Goal: Task Accomplishment & Management: Use online tool/utility

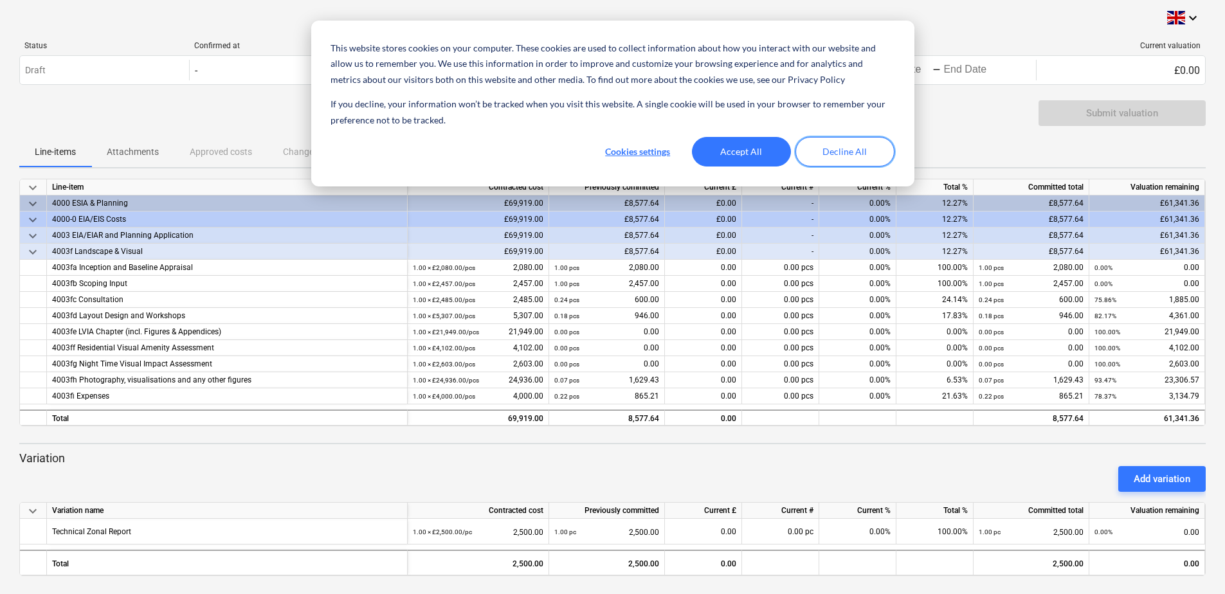
click at [829, 152] on button "Decline All" at bounding box center [844, 152] width 99 height 30
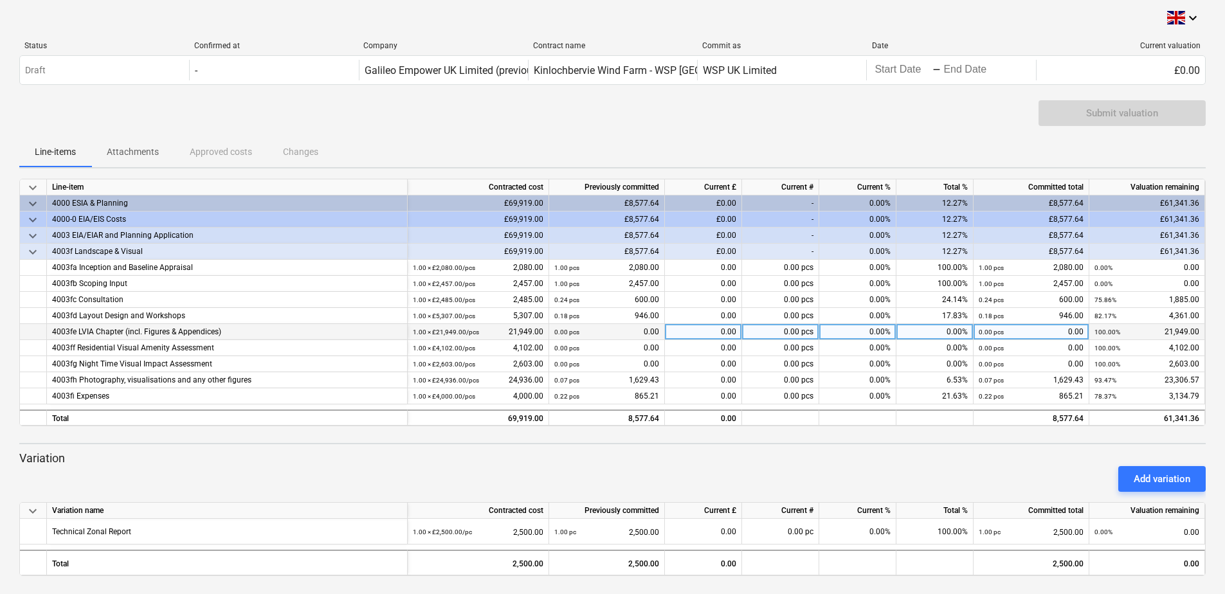
scroll to position [3, 0]
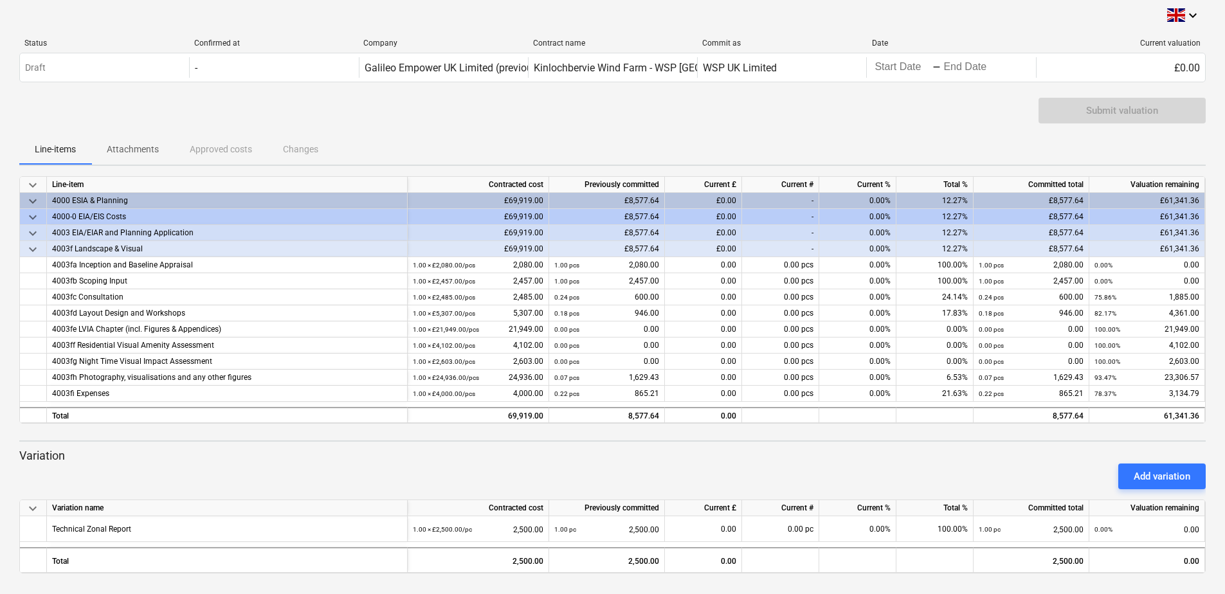
click at [213, 145] on div "Line-items Attachments Approved costs Changes" at bounding box center [612, 149] width 1186 height 31
click at [122, 147] on p "Attachments" at bounding box center [133, 150] width 52 height 14
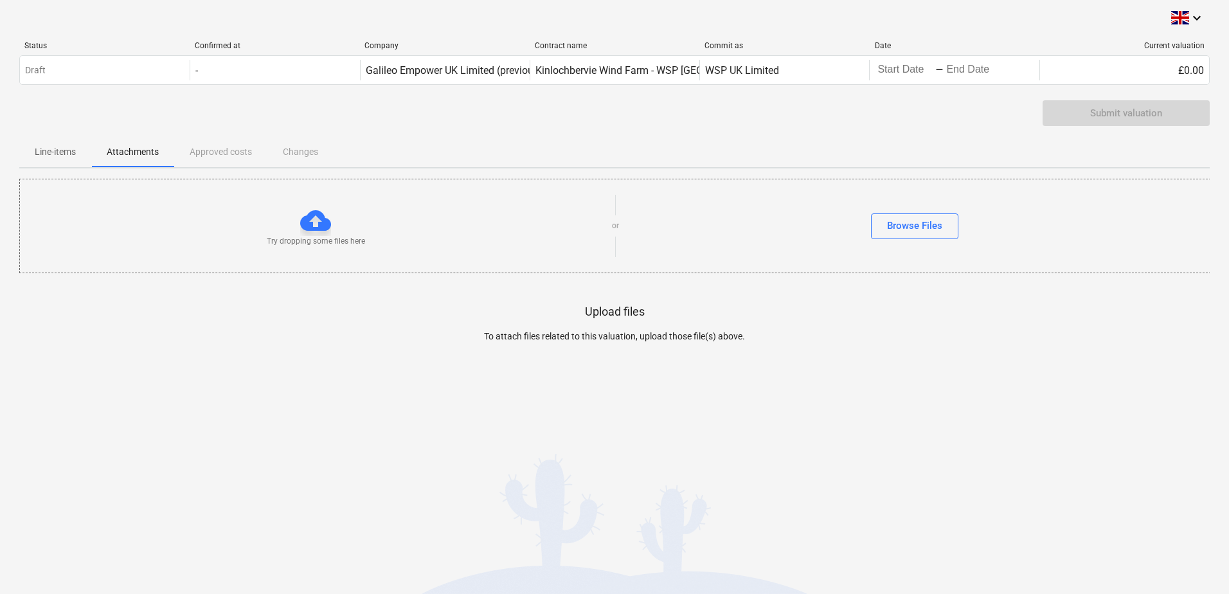
click at [215, 157] on div "Line-items Attachments Approved costs Changes" at bounding box center [614, 151] width 1191 height 31
click at [218, 152] on div "Line-items Attachments Approved costs Changes" at bounding box center [614, 151] width 1191 height 31
click at [52, 153] on p "Line-items" at bounding box center [55, 152] width 41 height 14
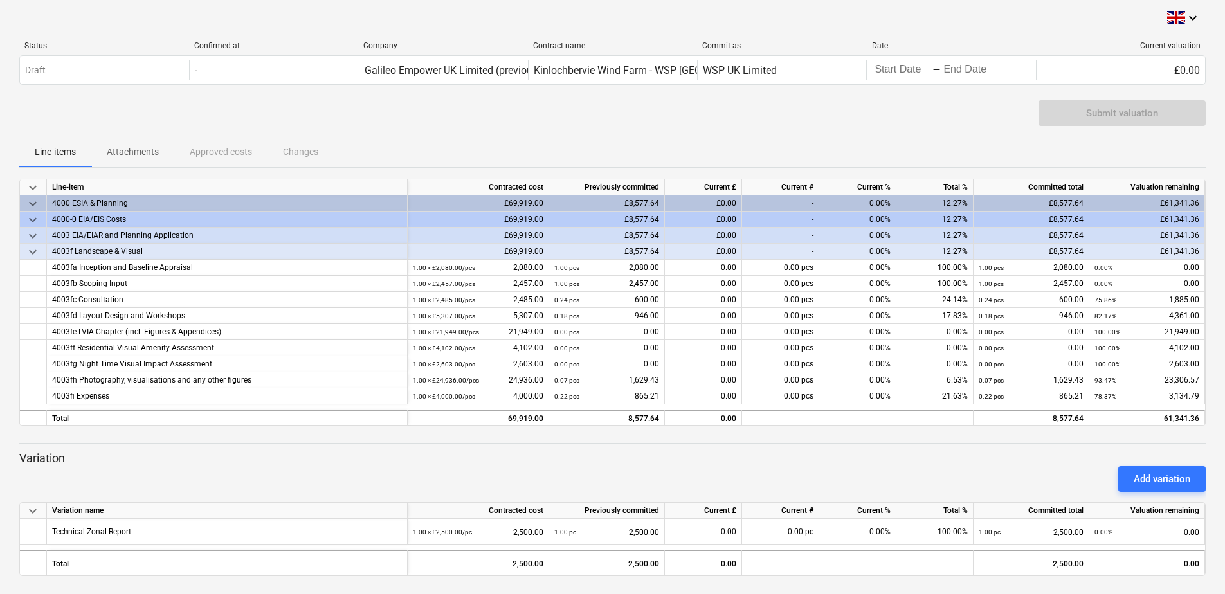
click at [1129, 116] on div "Submit valuation" at bounding box center [1121, 113] width 167 height 26
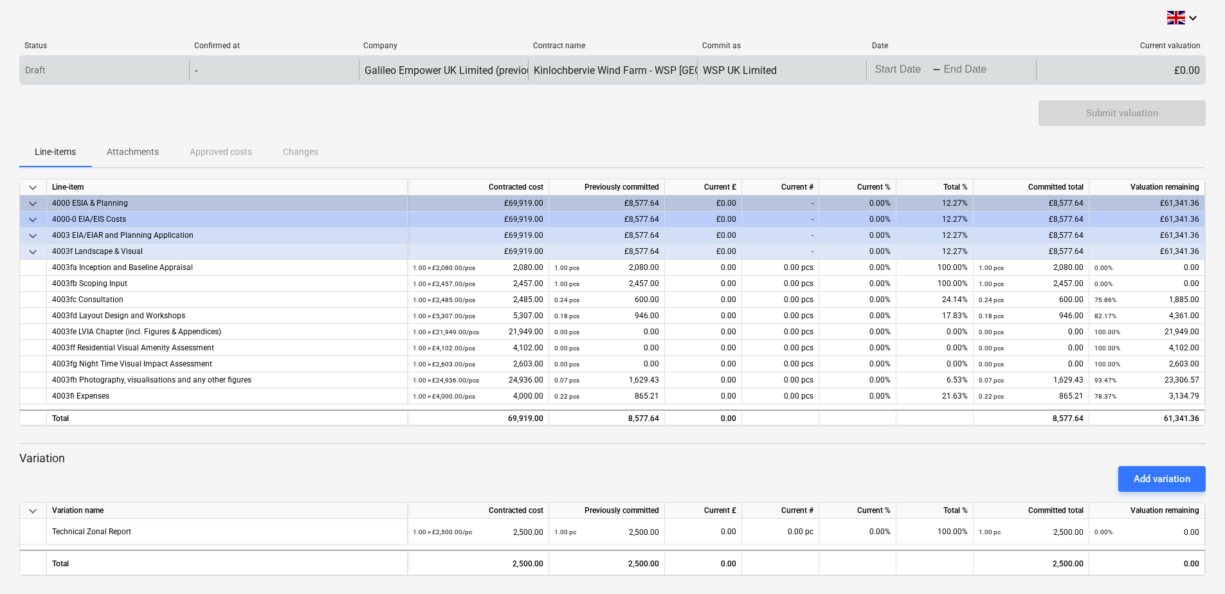
click at [110, 68] on div "Draft" at bounding box center [104, 70] width 169 height 21
click at [211, 62] on div "-" at bounding box center [273, 70] width 169 height 21
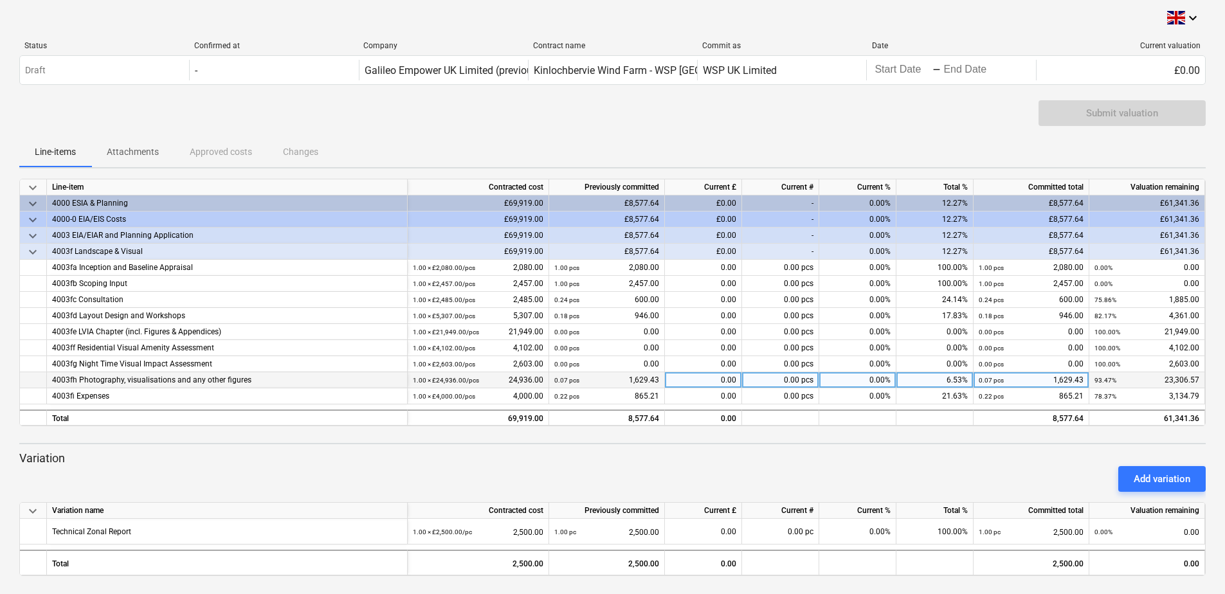
click at [165, 381] on div "4003fh Photography, visualisations and any other figures" at bounding box center [227, 380] width 350 height 16
click at [731, 378] on div "0.00" at bounding box center [703, 380] width 77 height 16
click at [680, 464] on div "Add variation" at bounding box center [612, 479] width 1196 height 36
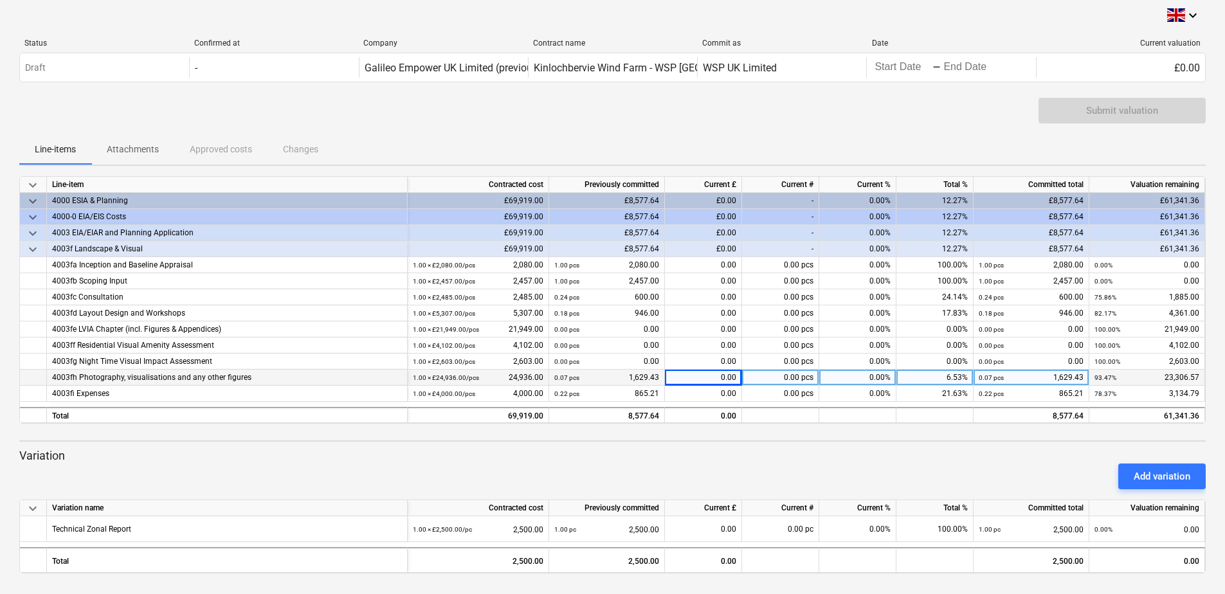
click at [109, 460] on div "Add variation" at bounding box center [612, 476] width 1196 height 36
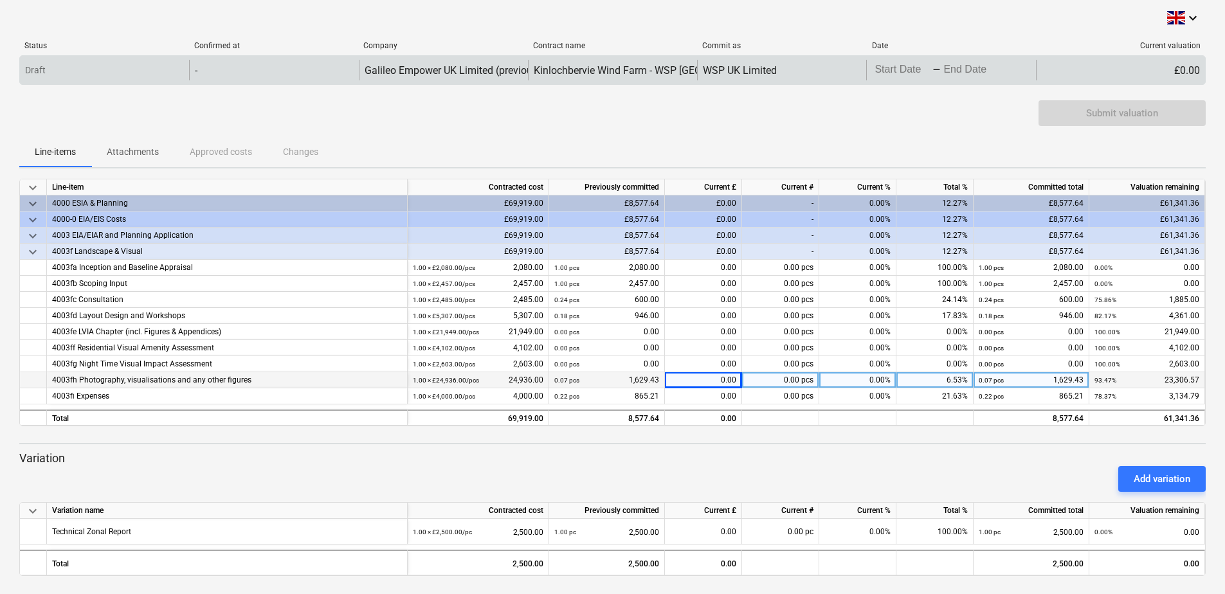
click at [980, 68] on body "This website stores cookies on your computer. These cookies are used to collect…" at bounding box center [612, 297] width 1225 height 594
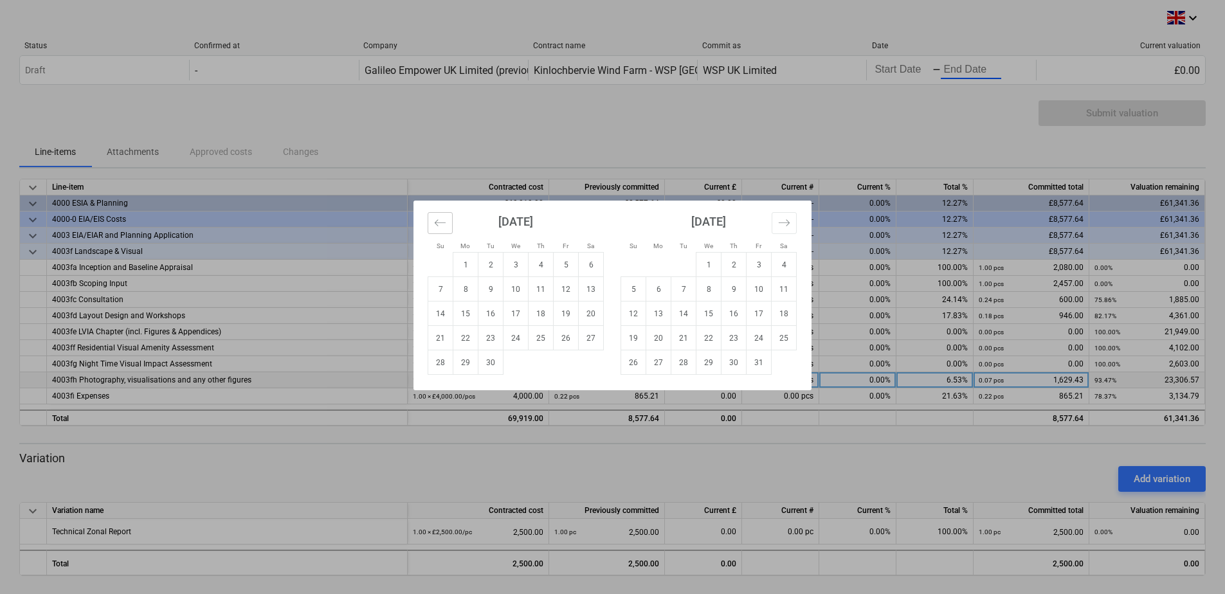
click at [438, 226] on icon "Move backward to switch to the previous month." at bounding box center [440, 223] width 12 height 12
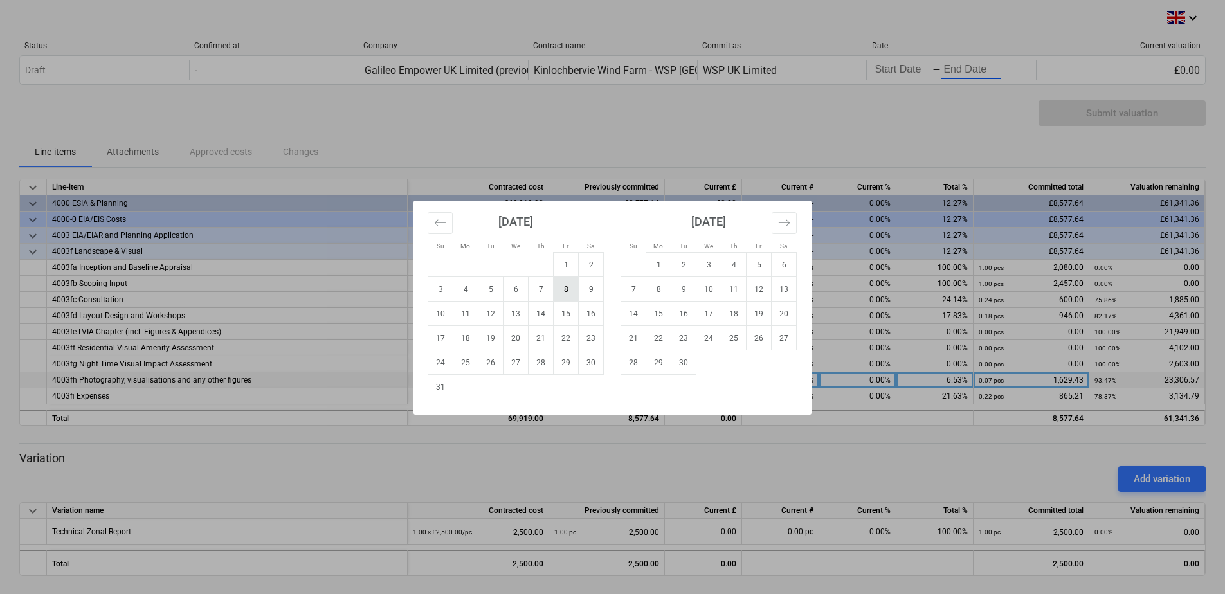
click at [563, 289] on td "8" at bounding box center [566, 289] width 25 height 24
type input "[DATE]"
click at [570, 288] on td "8" at bounding box center [566, 289] width 25 height 24
type input "[DATE]"
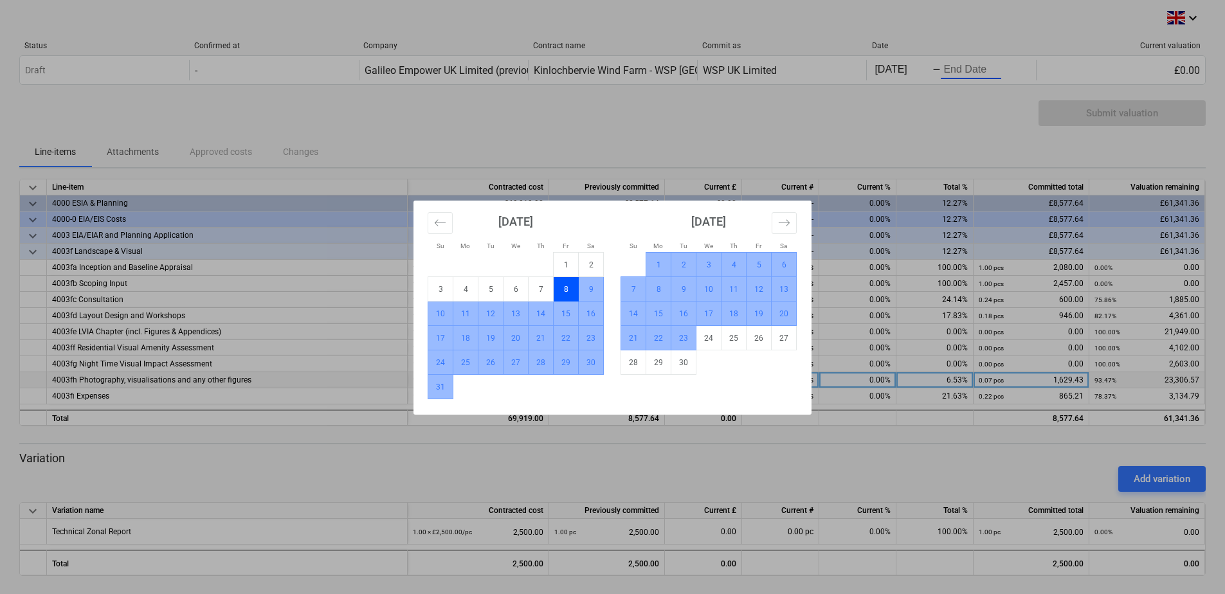
click at [677, 339] on td "23" at bounding box center [683, 338] width 25 height 24
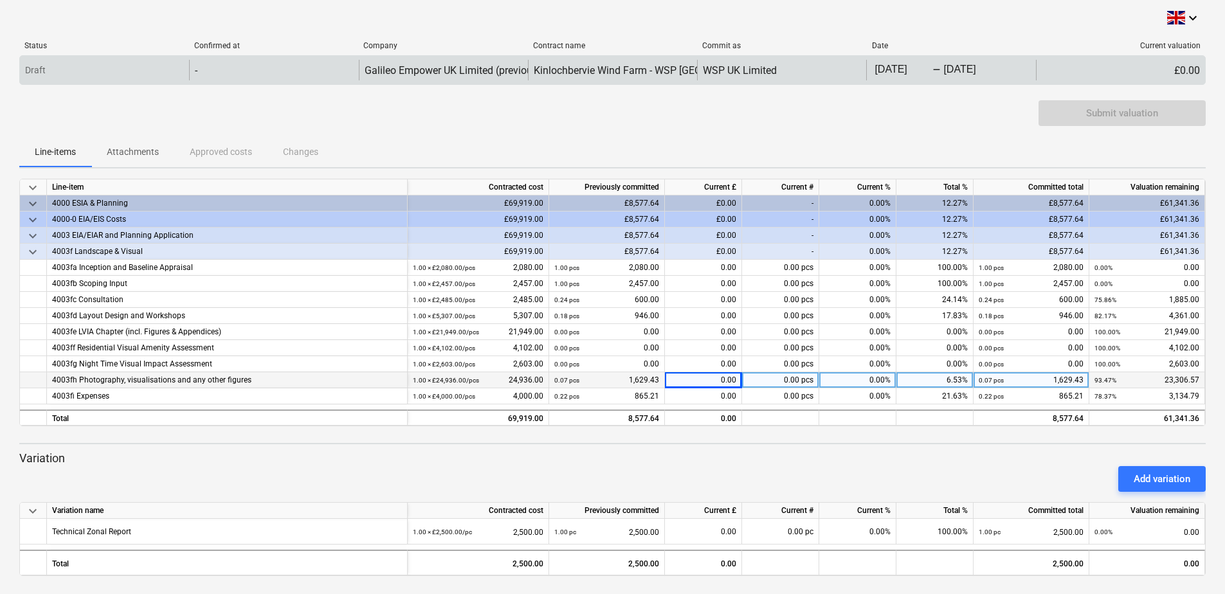
click at [1156, 70] on div "£0.00" at bounding box center [1120, 70] width 169 height 21
click at [1193, 71] on div "£0.00" at bounding box center [1120, 70] width 169 height 21
click at [1182, 70] on div "£0.00" at bounding box center [1120, 70] width 169 height 21
click at [334, 64] on div "-" at bounding box center [273, 70] width 169 height 21
click at [99, 83] on div "Draft - Galileo Empower UK Limited (previously GGE Scotland Limited) Kinlochber…" at bounding box center [612, 70] width 1186 height 30
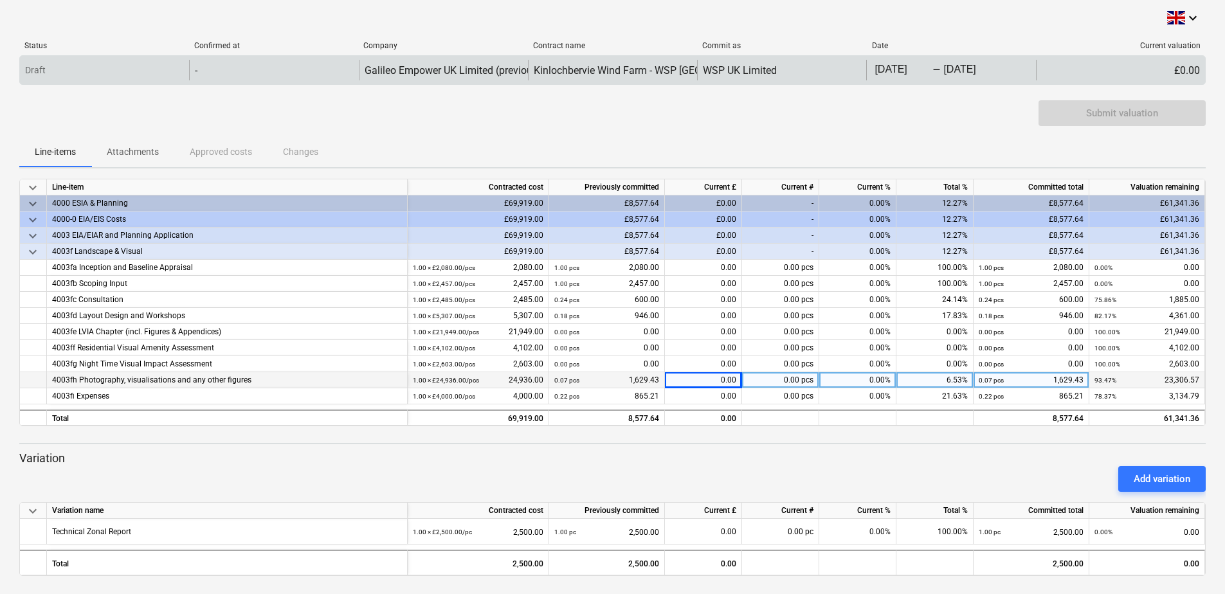
click at [967, 71] on body "This website stores cookies on your computer. These cookies are used to collect…" at bounding box center [612, 297] width 1225 height 594
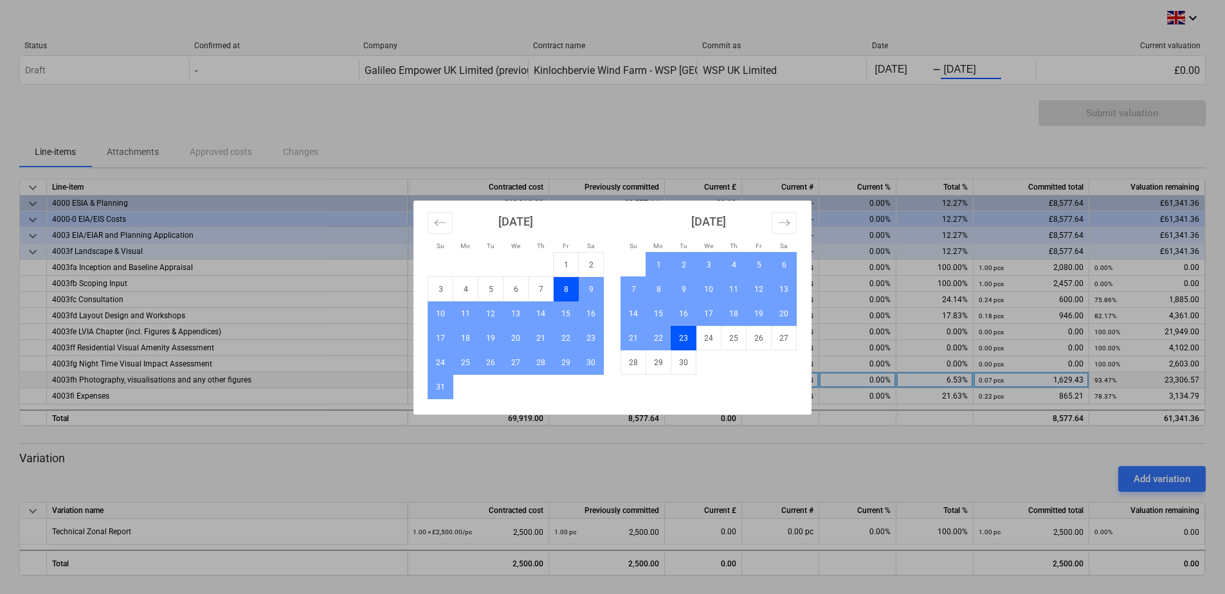
click at [708, 106] on div "Su Mo Tu We Th Fr Sa Su Mo Tu We Th Fr Sa [DATE] 1 2 3 4 5 6 7 8 9 10 11 12 13 …" at bounding box center [612, 297] width 1225 height 594
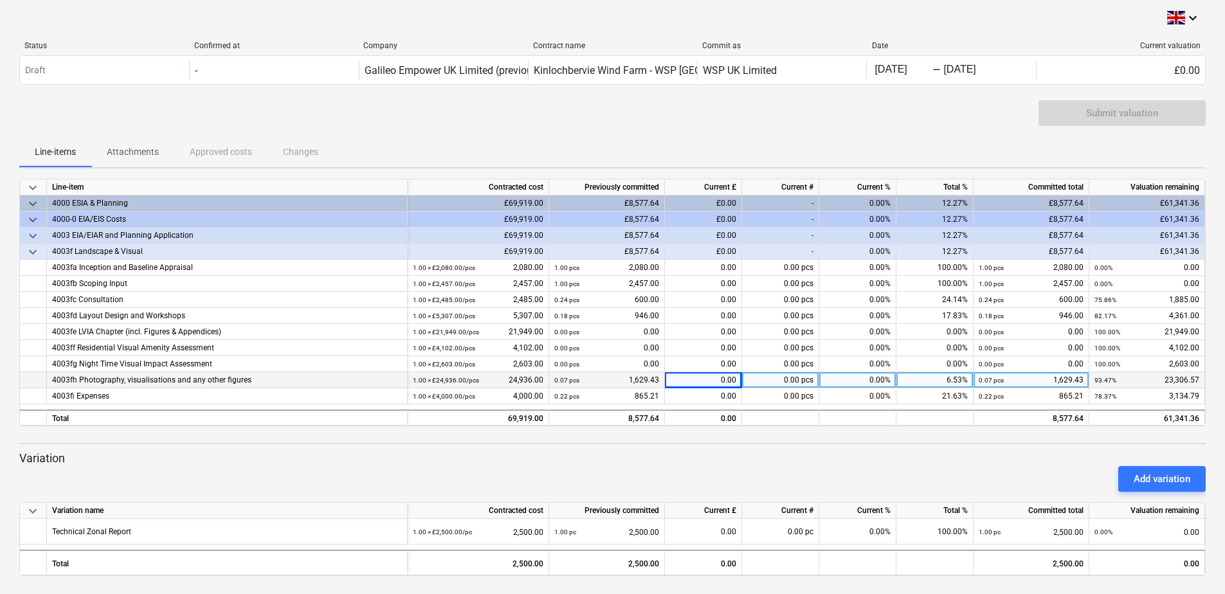
click at [1146, 106] on div "Submit valuation" at bounding box center [1121, 113] width 167 height 26
click at [643, 451] on p "Variation" at bounding box center [612, 458] width 1186 height 15
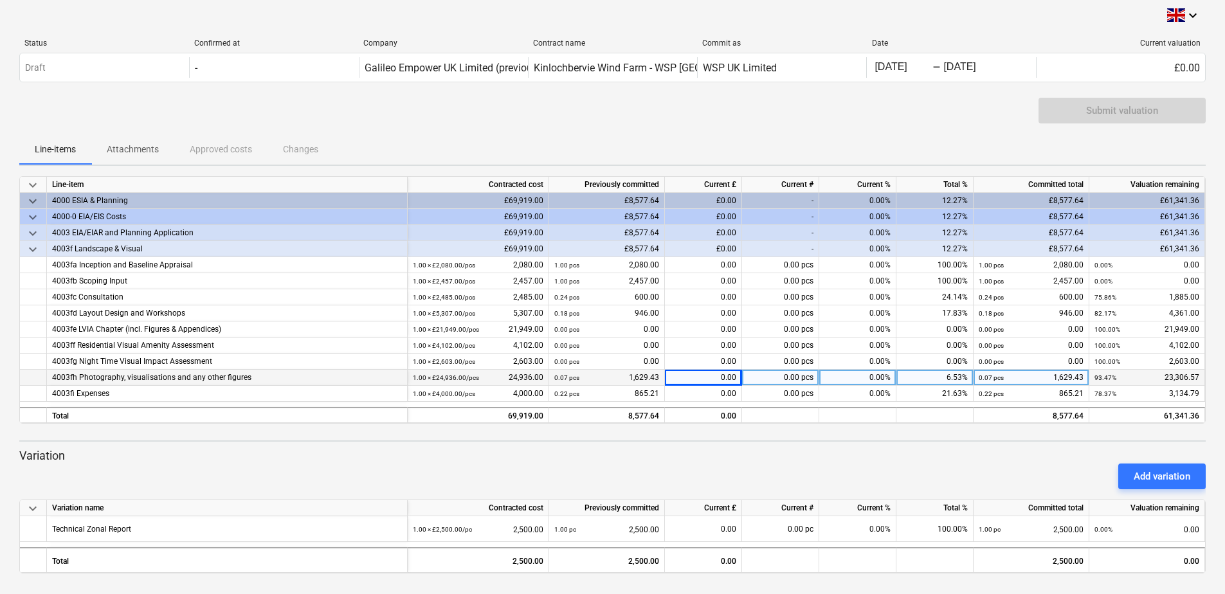
click at [463, 472] on div "Add variation" at bounding box center [612, 476] width 1196 height 36
click at [136, 147] on p "Attachments" at bounding box center [133, 150] width 52 height 14
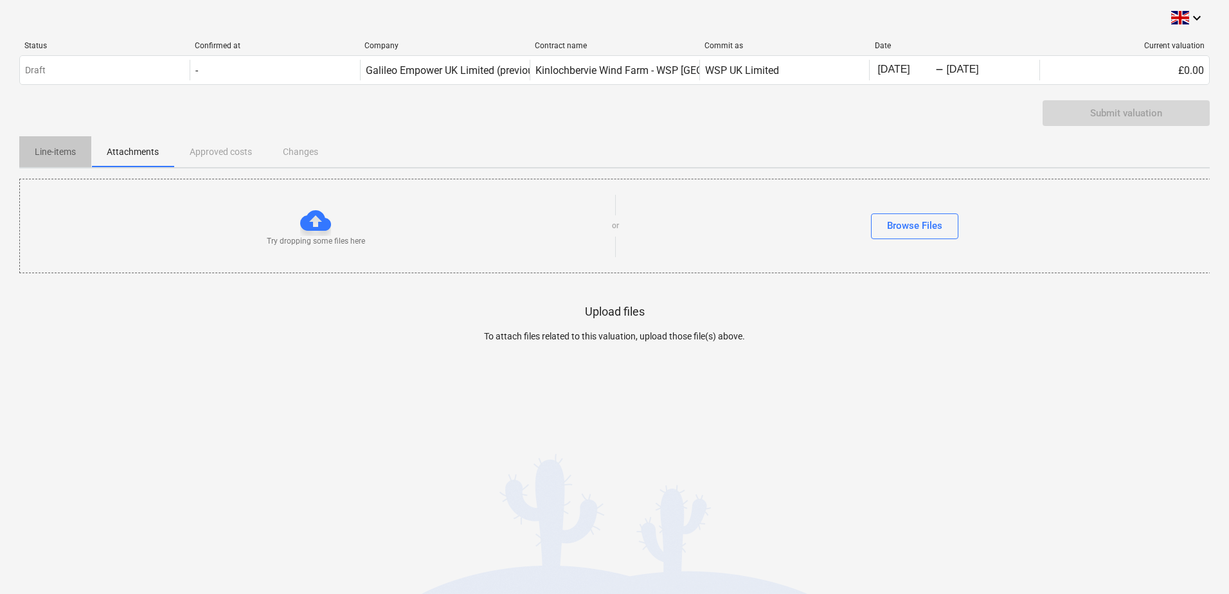
click at [36, 148] on p "Line-items" at bounding box center [55, 152] width 41 height 14
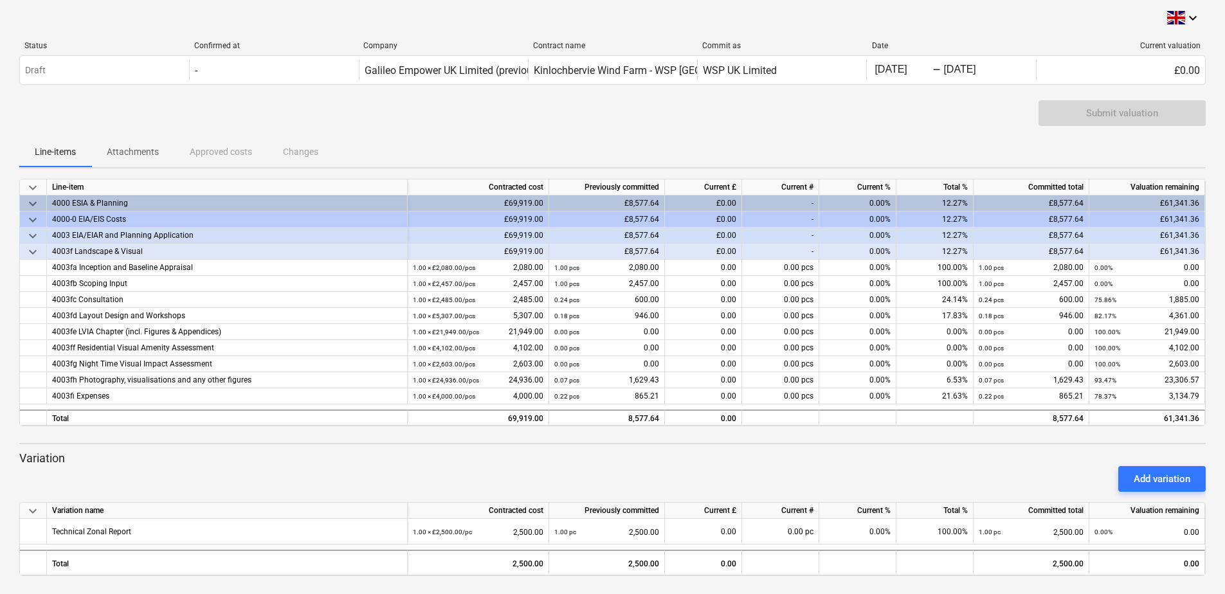
click at [382, 125] on div "Submit valuation" at bounding box center [612, 118] width 1186 height 36
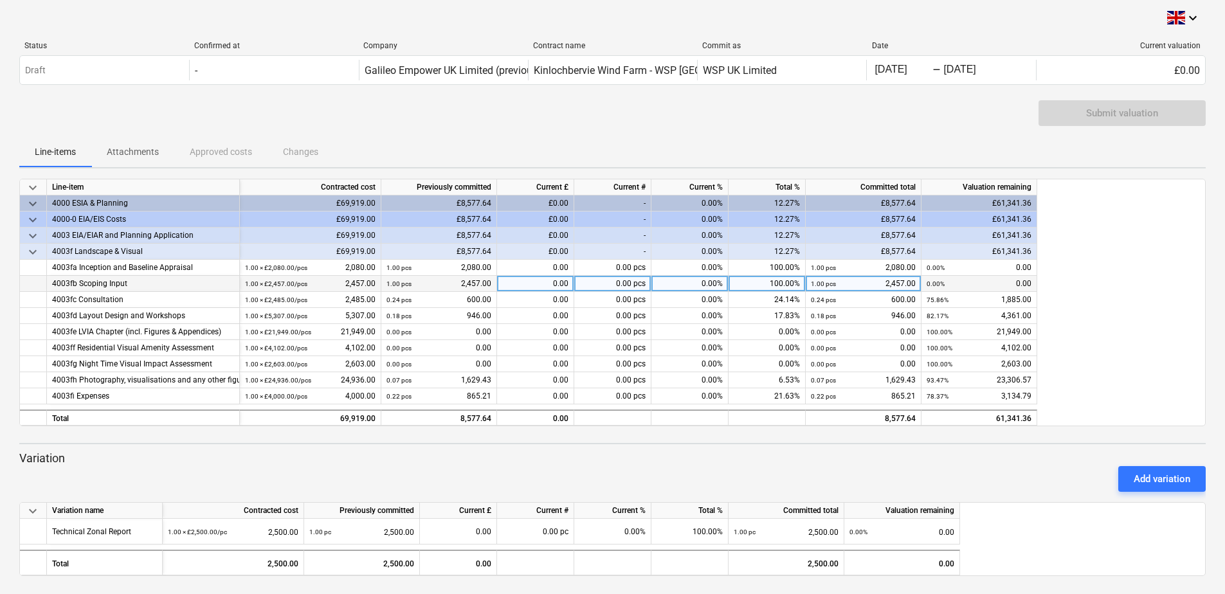
scroll to position [3, 0]
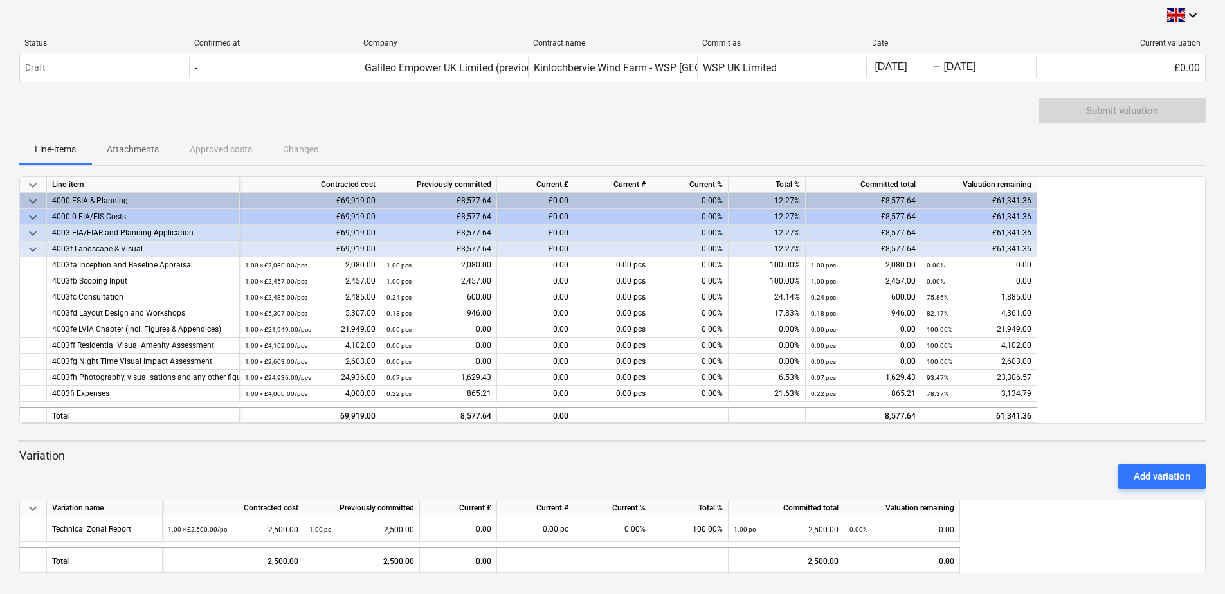
click at [1096, 117] on div "Submit valuation" at bounding box center [1121, 111] width 167 height 26
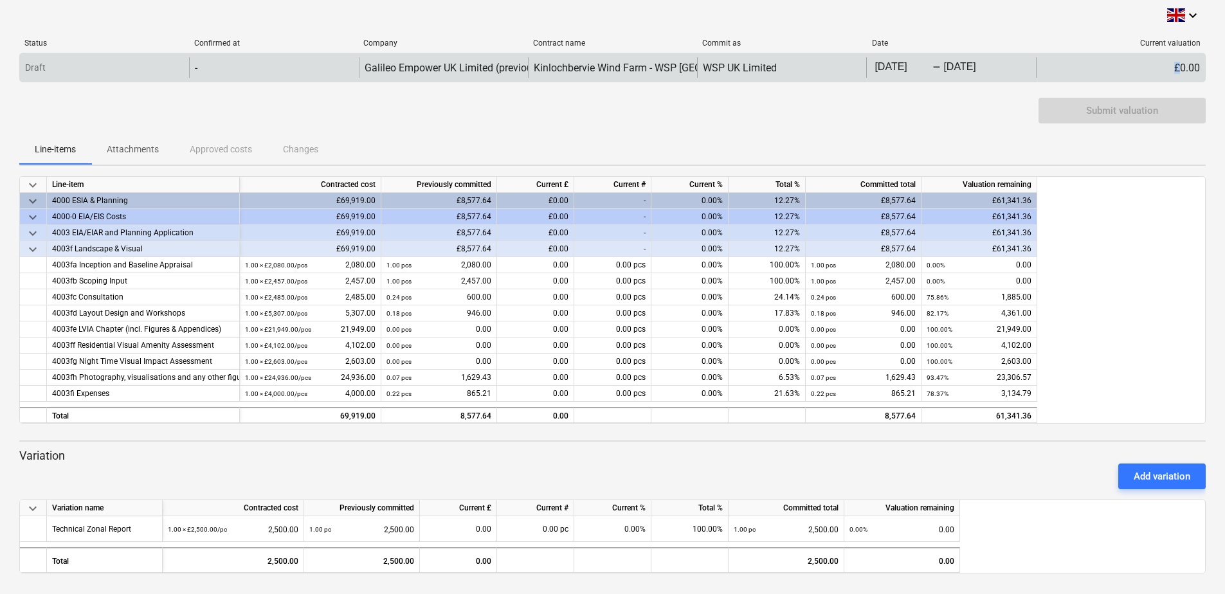
click at [1178, 62] on div "£0.00" at bounding box center [1120, 67] width 169 height 21
click at [1192, 65] on div "£0.00" at bounding box center [1120, 67] width 169 height 21
click at [1180, 66] on div "£0.00" at bounding box center [1120, 67] width 169 height 21
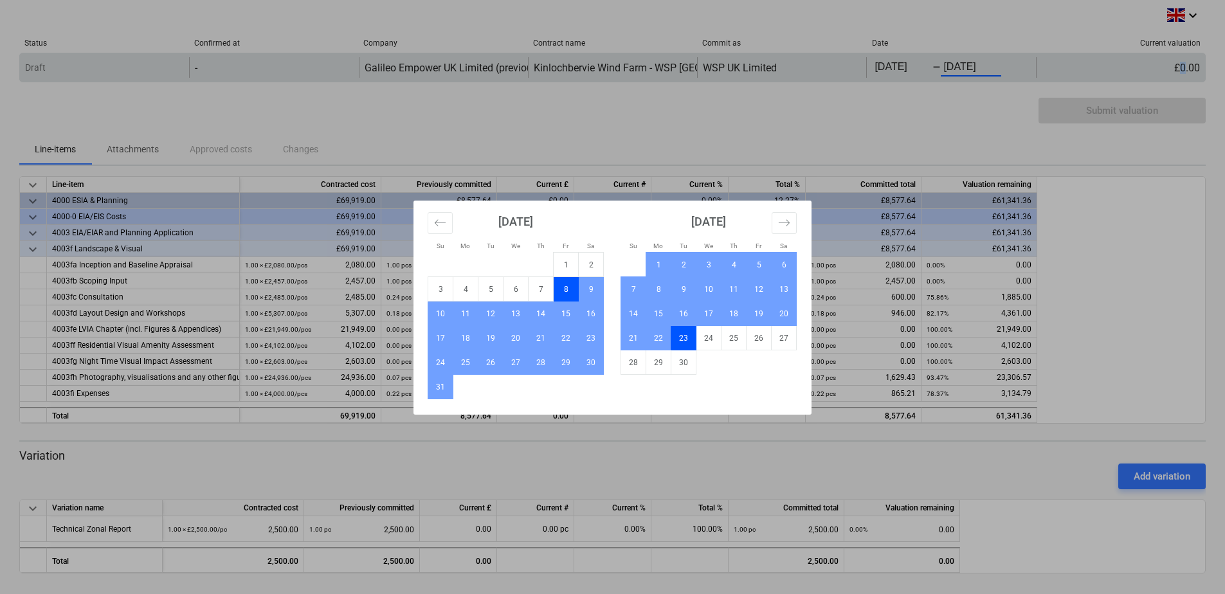
click at [958, 68] on body "This website stores cookies on your computer. These cookies are used to collect…" at bounding box center [612, 294] width 1225 height 594
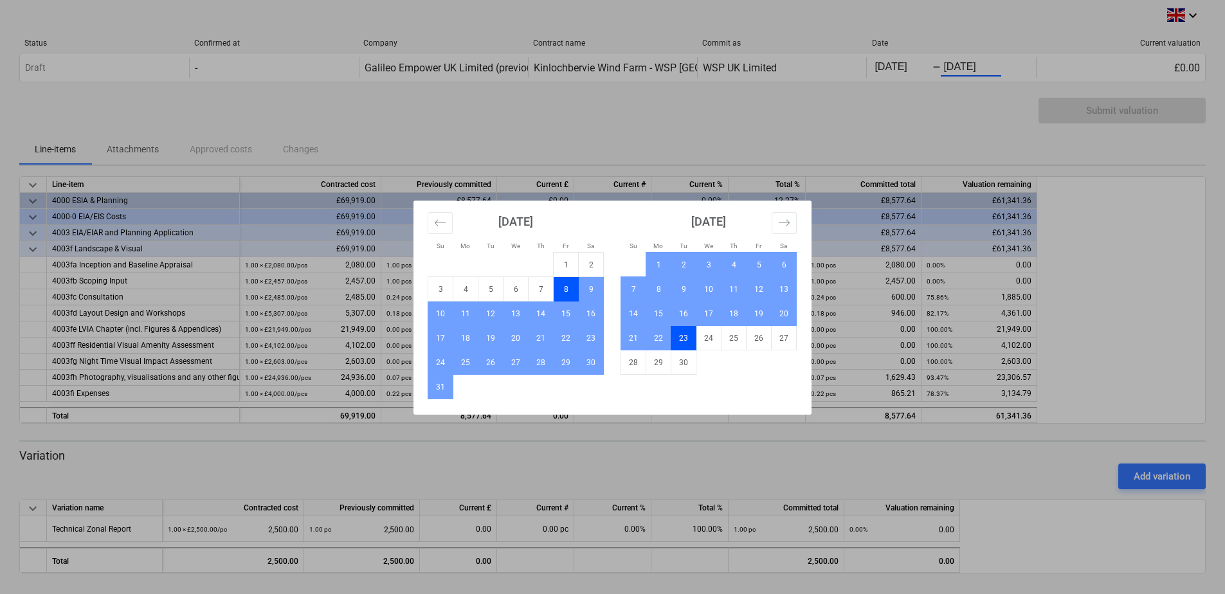
drag, startPoint x: 604, startPoint y: 129, endPoint x: 495, endPoint y: 89, distance: 116.1
click at [604, 128] on div "Su Mo Tu We Th Fr Sa Su Mo Tu We Th Fr Sa [DATE] 1 2 3 4 5 6 7 8 9 10 11 12 13 …" at bounding box center [612, 297] width 1225 height 594
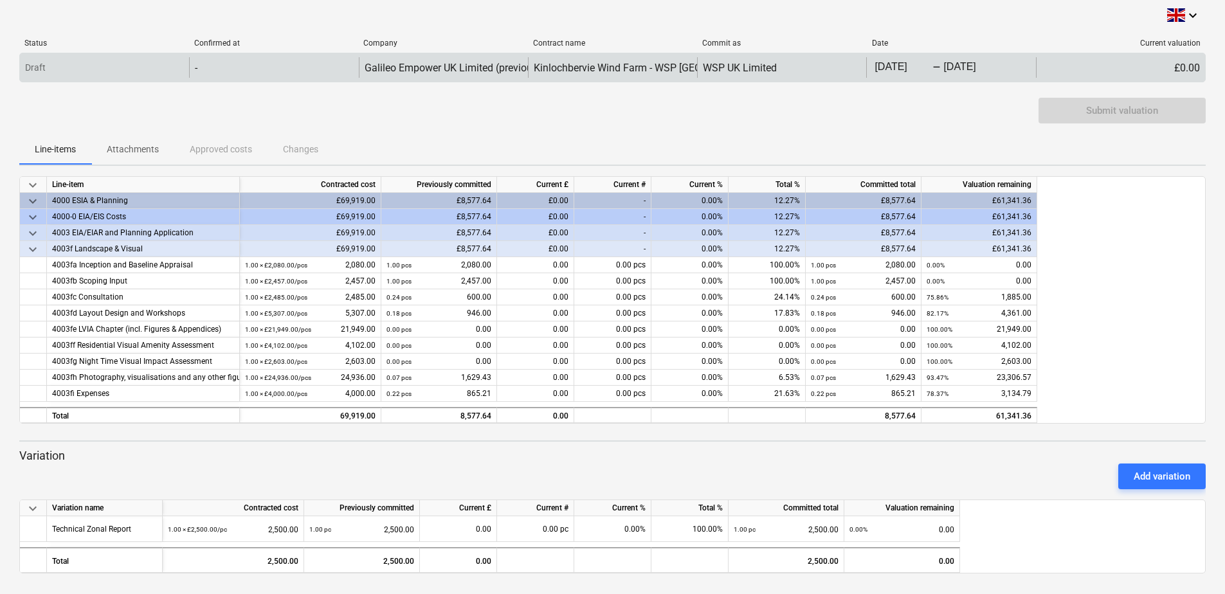
click at [306, 73] on div "-" at bounding box center [273, 67] width 169 height 21
click at [54, 72] on div "Draft" at bounding box center [104, 67] width 169 height 21
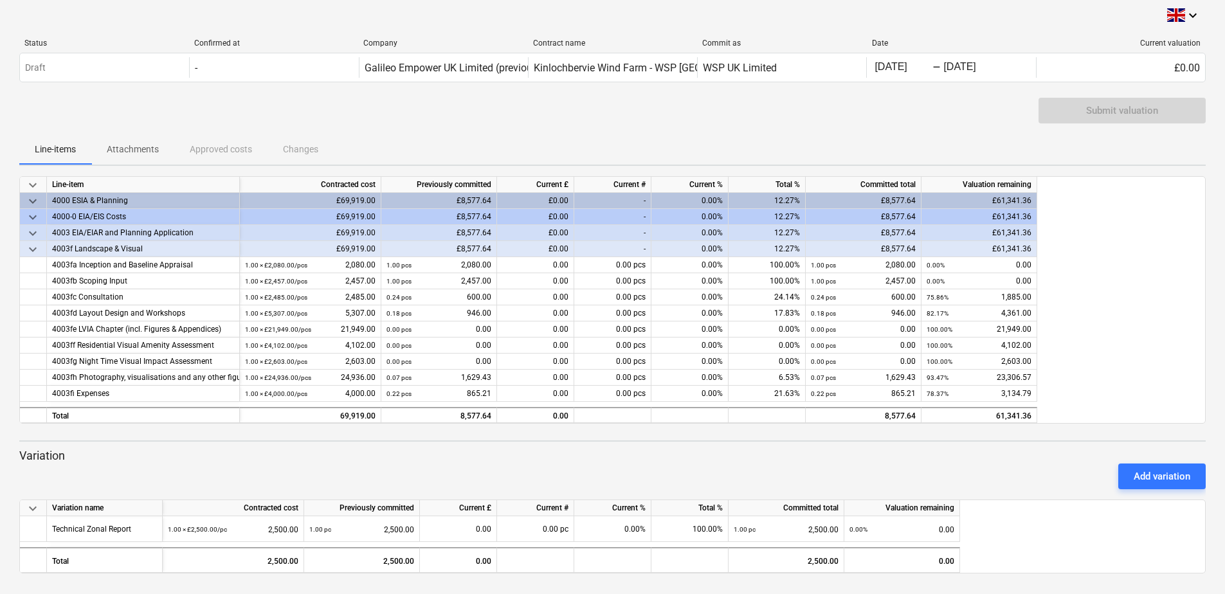
click at [8, 40] on div "keyboard_arrow_down Status Confirmed at Company Contract name Commit as Date Cu…" at bounding box center [612, 295] width 1225 height 597
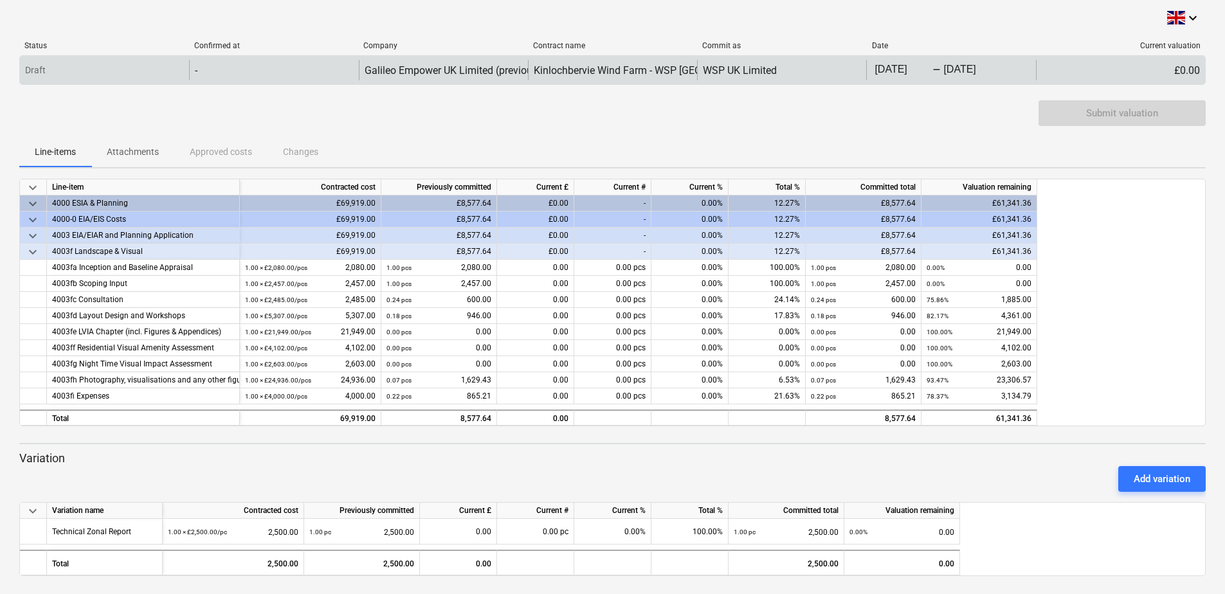
click at [52, 63] on div "Draft" at bounding box center [104, 70] width 169 height 21
click at [25, 69] on p "Draft" at bounding box center [35, 71] width 21 height 14
click at [30, 69] on p "Draft" at bounding box center [35, 71] width 21 height 14
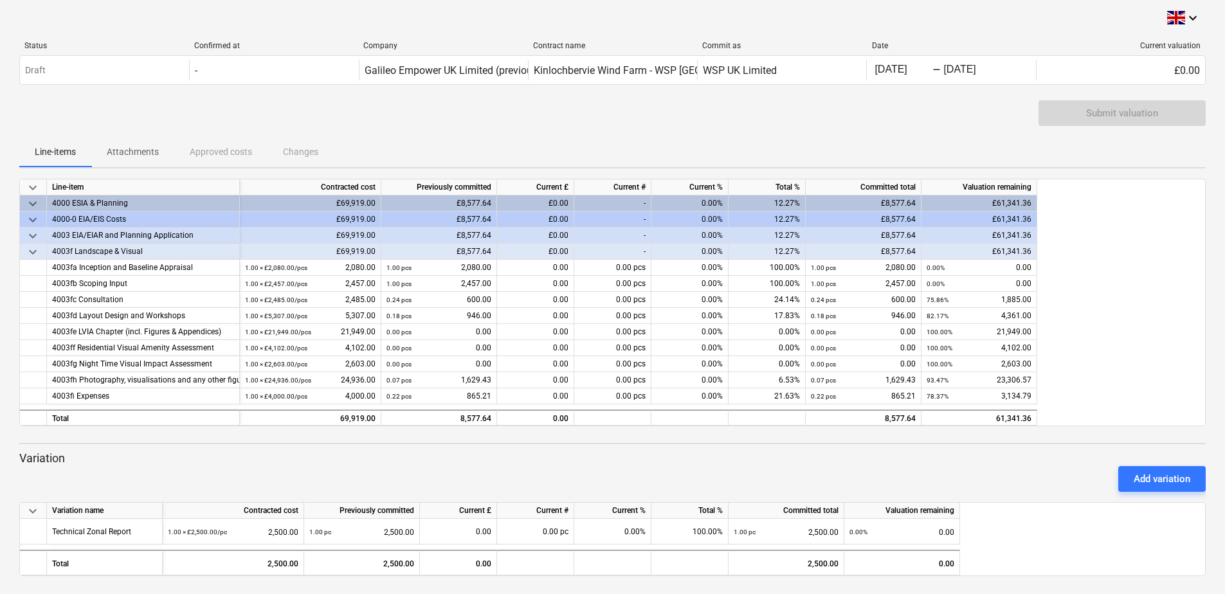
click at [109, 87] on div "Status Confirmed at Company Contract name Commit as Date Current valuation Draf…" at bounding box center [612, 65] width 1186 height 49
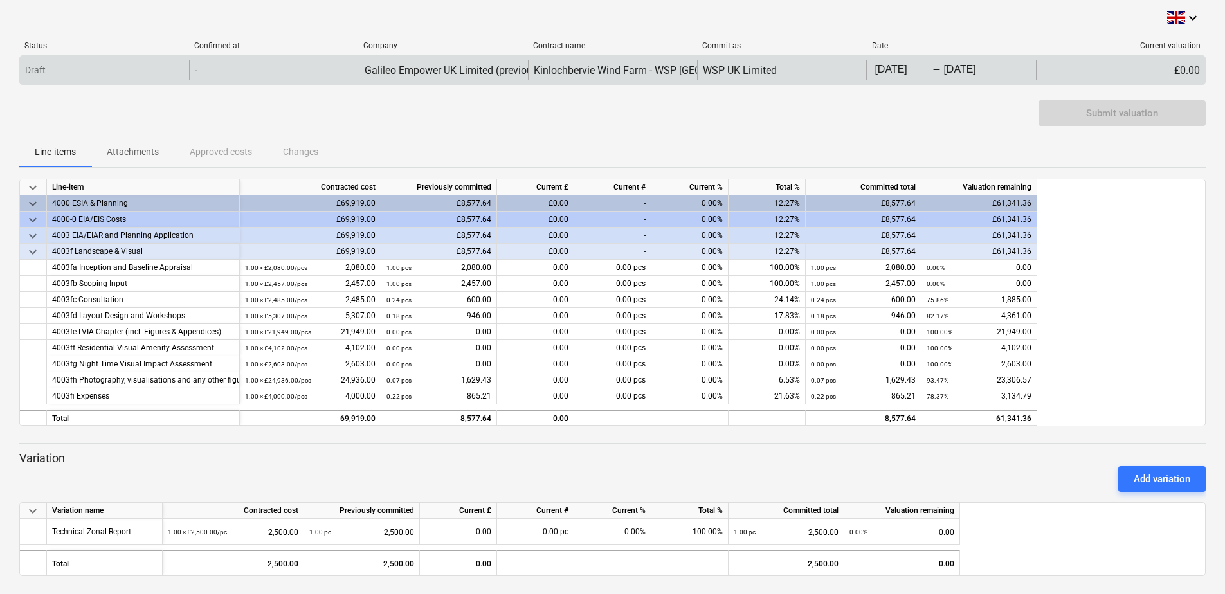
click at [128, 63] on div "Draft" at bounding box center [104, 70] width 169 height 21
click at [302, 57] on div "Draft - Galileo Empower UK Limited (previously GGE Scotland Limited) Kinlochber…" at bounding box center [612, 70] width 1186 height 30
click at [203, 73] on div "-" at bounding box center [273, 70] width 169 height 21
click at [198, 73] on div "-" at bounding box center [273, 70] width 169 height 21
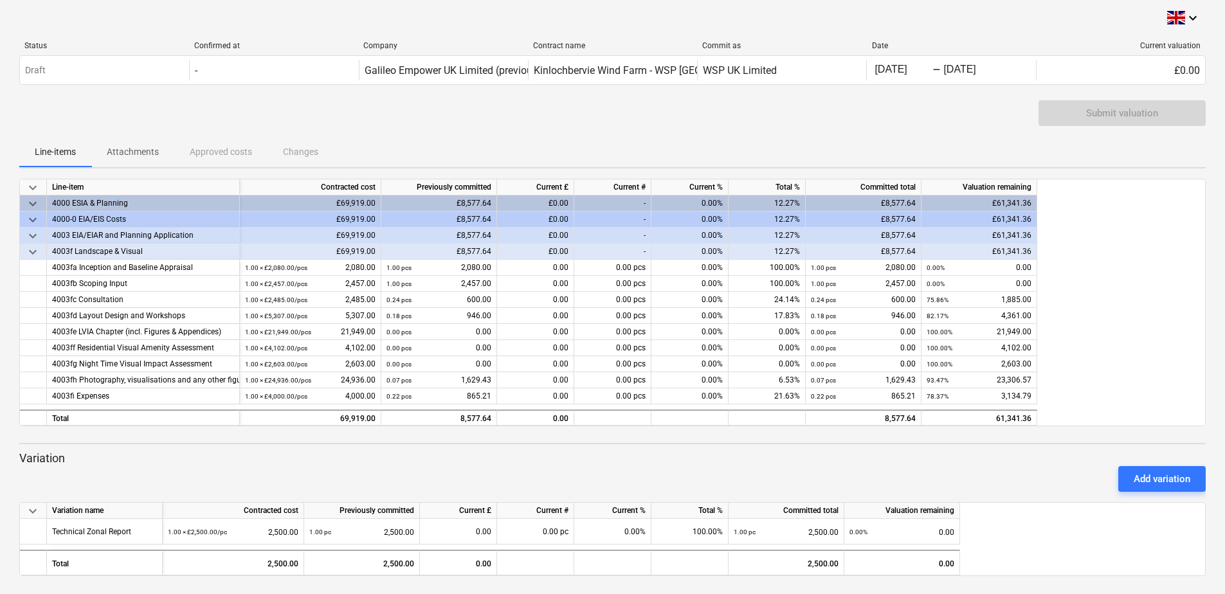
click at [144, 174] on div "keyboard_arrow_down Status Confirmed at Company Contract name Commit as Date Cu…" at bounding box center [612, 293] width 1186 height 566
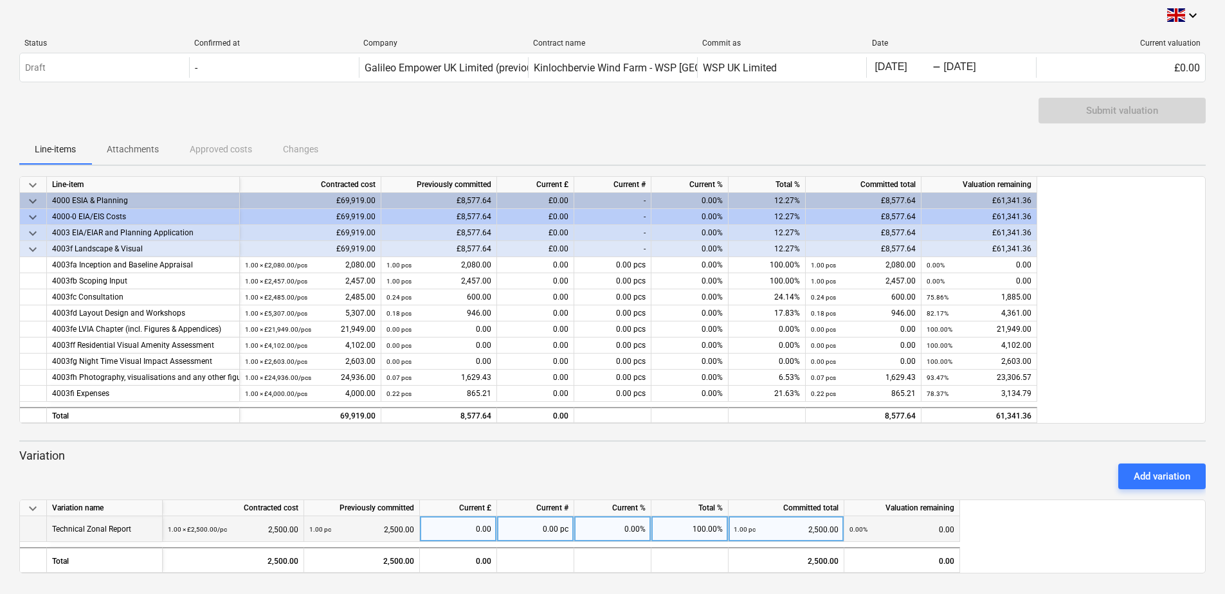
click at [283, 531] on div "1.00 × £2,500.00 / pc 2,500.00" at bounding box center [233, 529] width 131 height 26
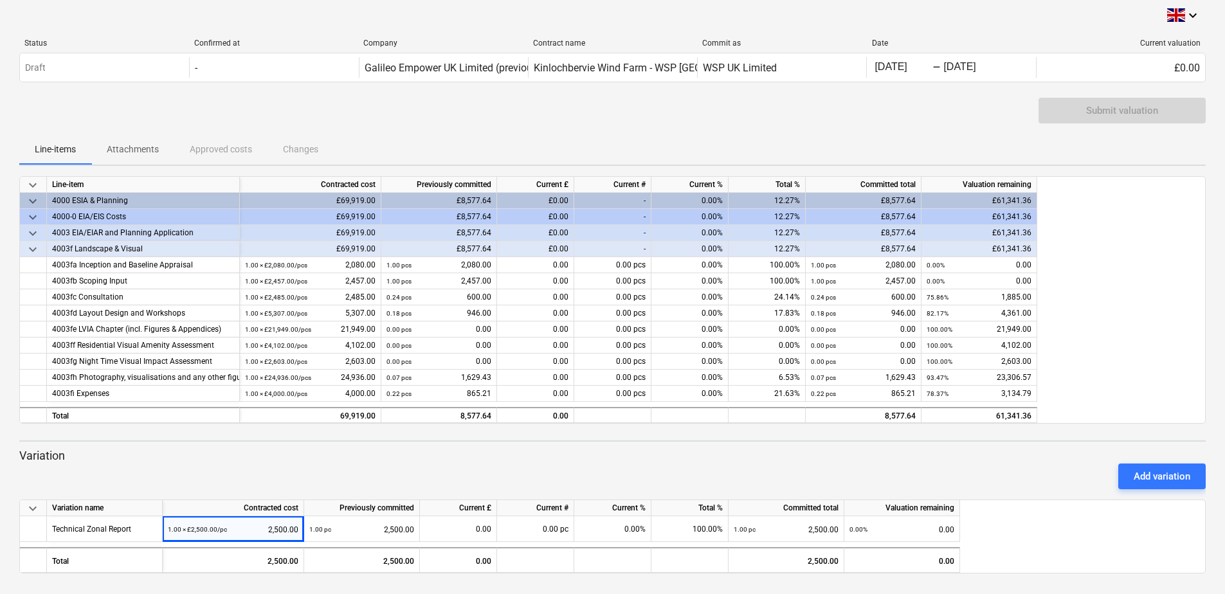
click at [152, 467] on div "Add variation" at bounding box center [612, 476] width 1196 height 36
click at [246, 87] on div "Status Confirmed at Company Contract name Commit as Date Current valuation Draf…" at bounding box center [612, 63] width 1186 height 49
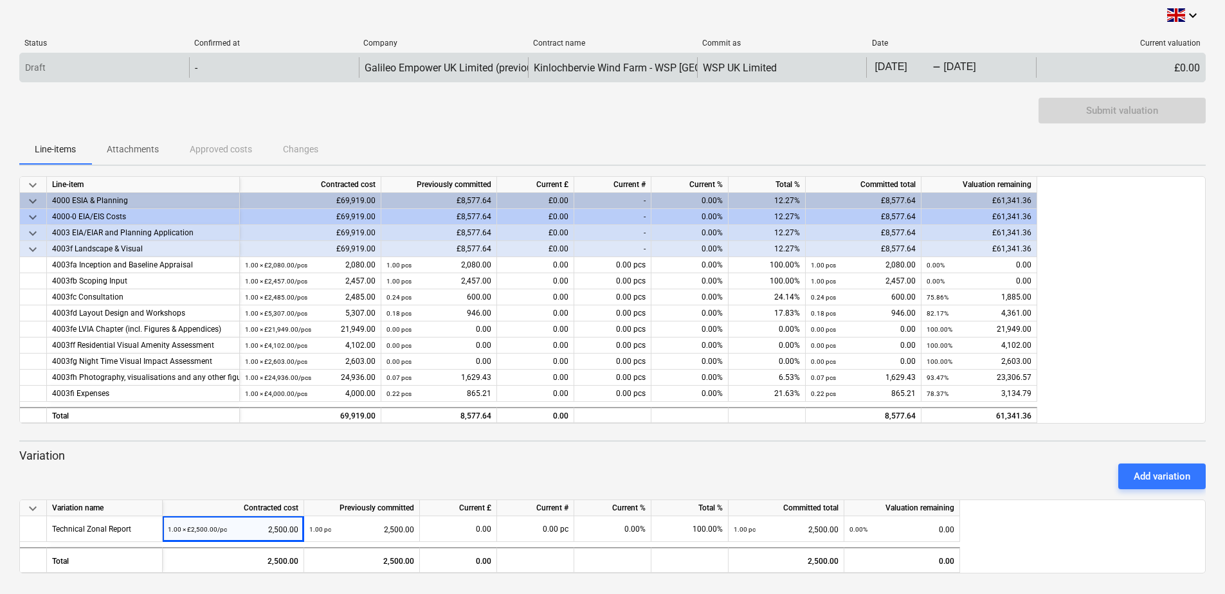
click at [231, 70] on div "-" at bounding box center [273, 67] width 169 height 21
drag, startPoint x: 188, startPoint y: 77, endPoint x: 196, endPoint y: 68, distance: 11.8
click at [196, 73] on div "Draft - Galileo Empower UK Limited (previously GGE Scotland Limited) Kinlochber…" at bounding box center [612, 67] width 1185 height 21
click at [196, 68] on div "-" at bounding box center [196, 68] width 3 height 12
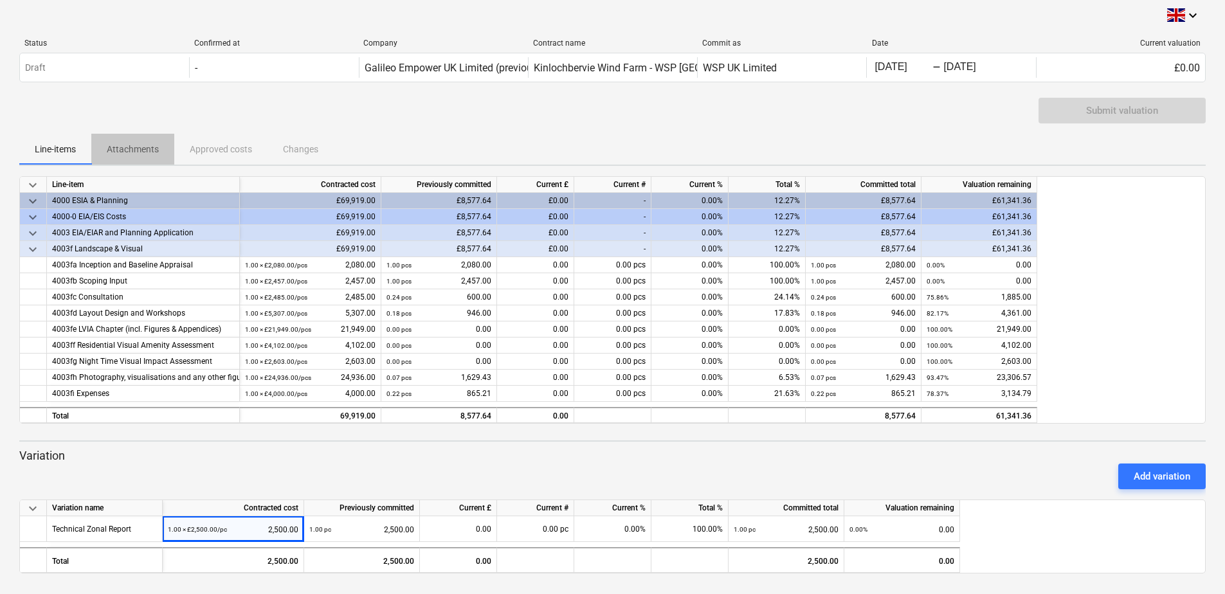
click at [125, 151] on p "Attachments" at bounding box center [133, 150] width 52 height 14
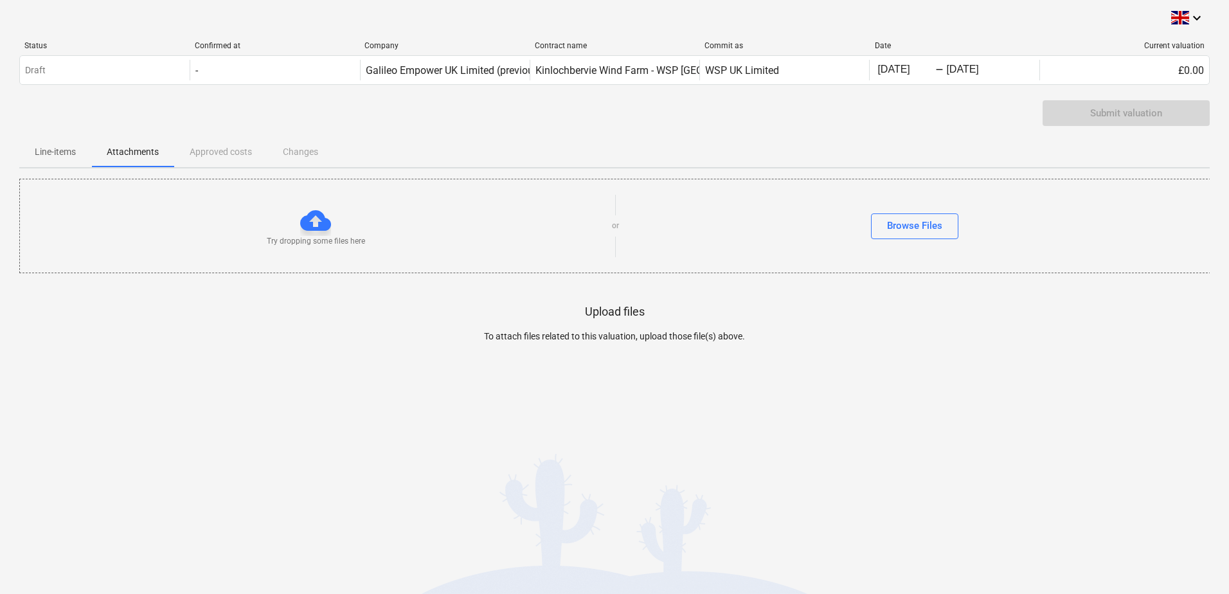
click at [62, 147] on p "Line-items" at bounding box center [55, 152] width 41 height 14
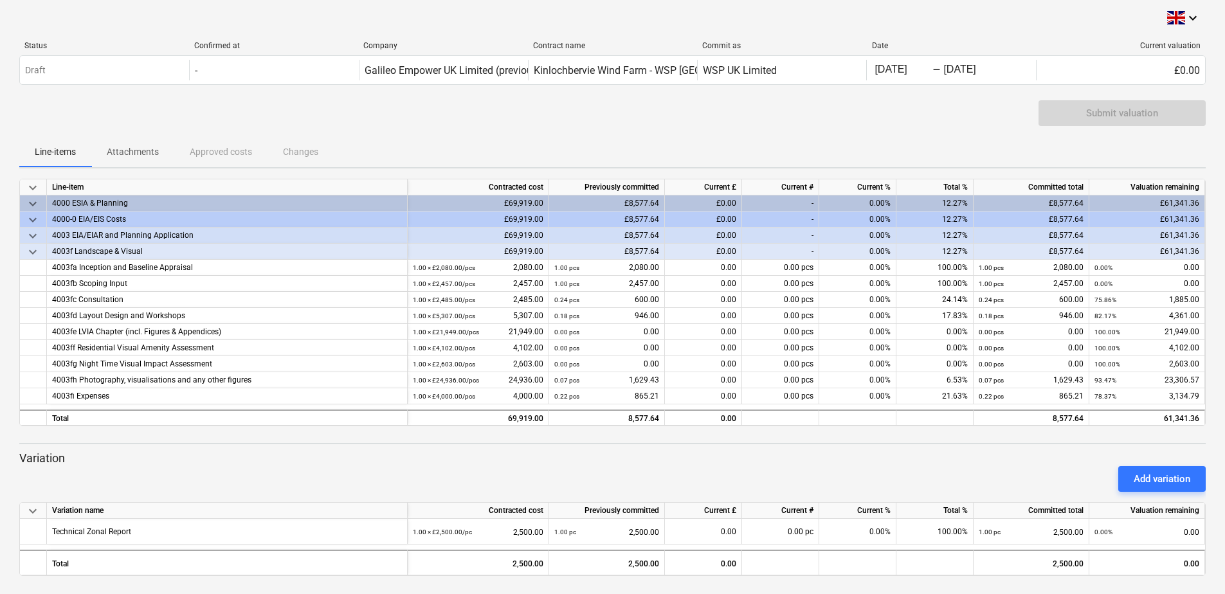
click at [915, 123] on div "Submit valuation" at bounding box center [612, 118] width 1186 height 36
